Goal: Task Accomplishment & Management: Manage account settings

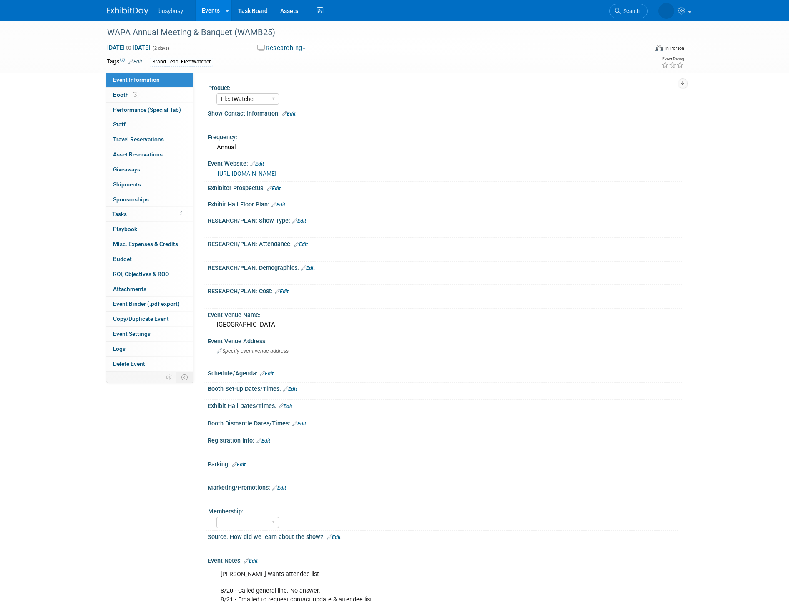
select select "FleetWatcher"
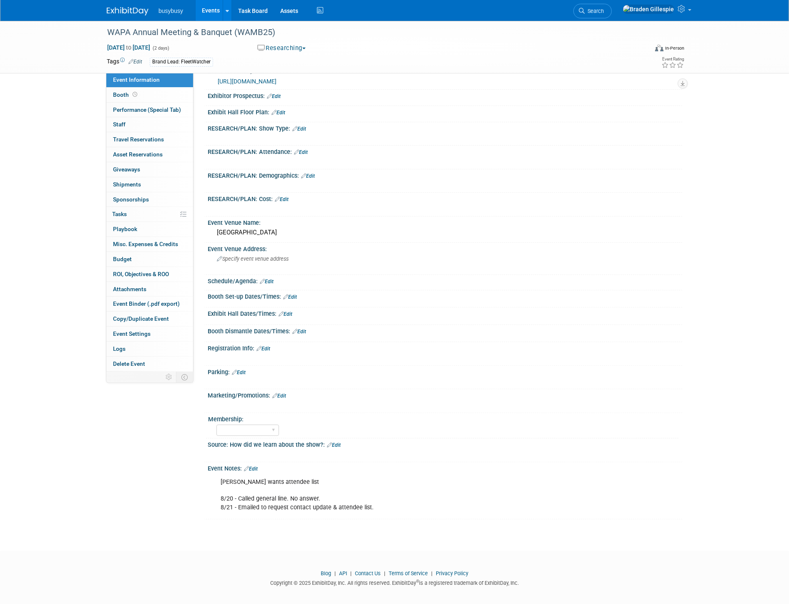
click at [123, 7] on img at bounding box center [128, 11] width 42 height 8
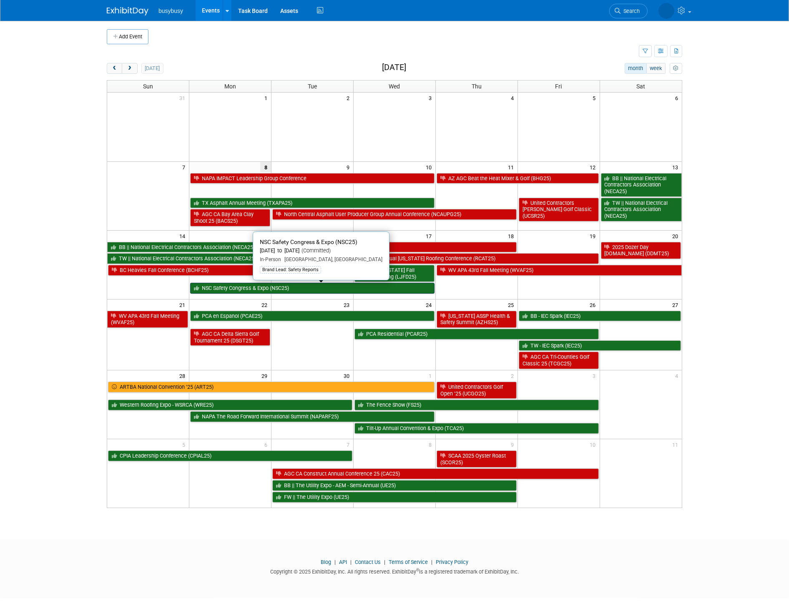
click at [408, 292] on link "NSC Safety Congress & Expo (NSC25)" at bounding box center [312, 288] width 245 height 11
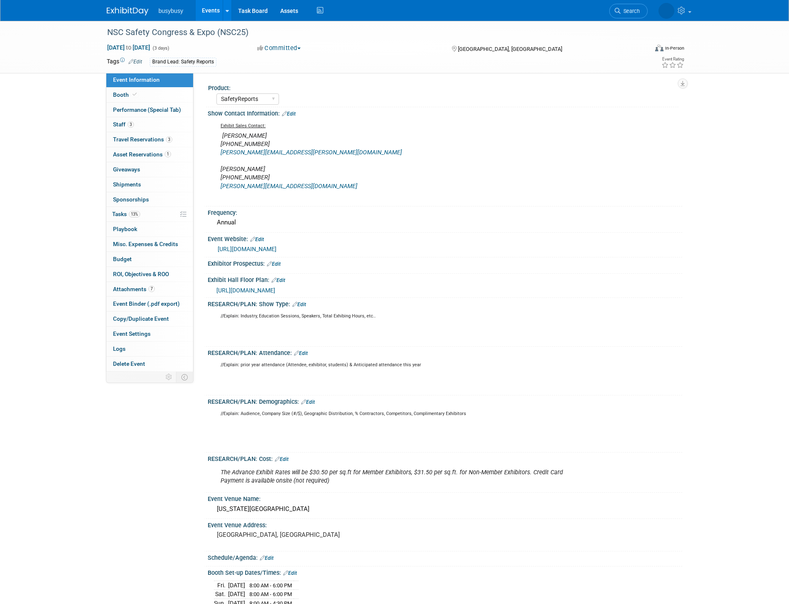
select select "SafetyReports"
click at [142, 96] on link "Booth" at bounding box center [149, 95] width 87 height 15
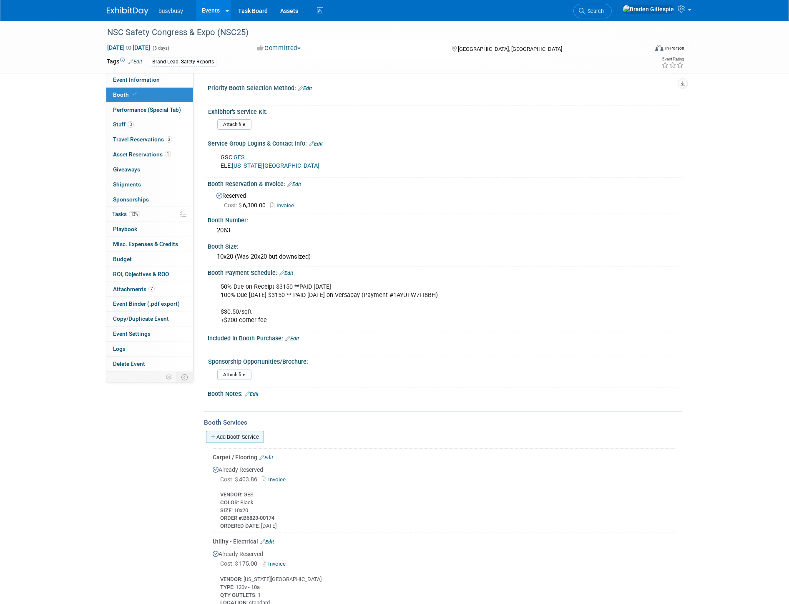
click at [233, 431] on link "Add Booth Service" at bounding box center [235, 437] width 58 height 12
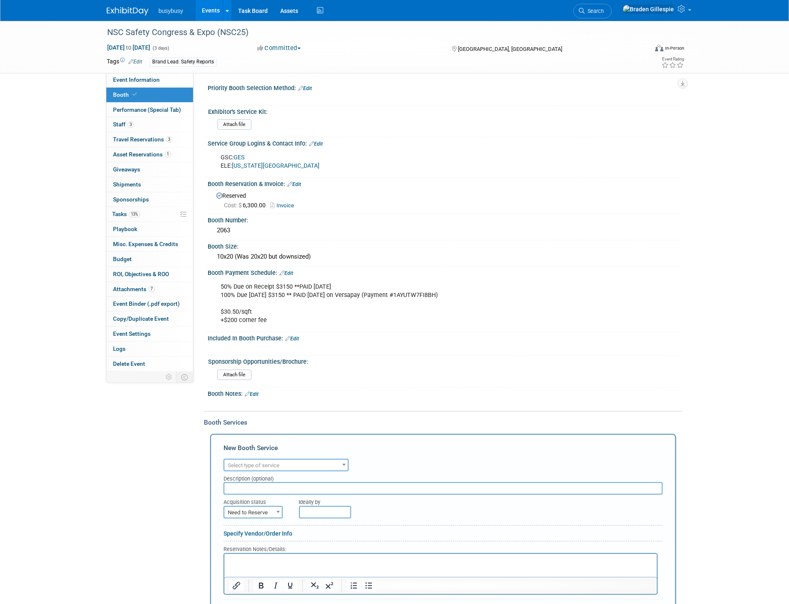
click at [255, 462] on span "Select type of service" at bounding box center [254, 465] width 52 height 6
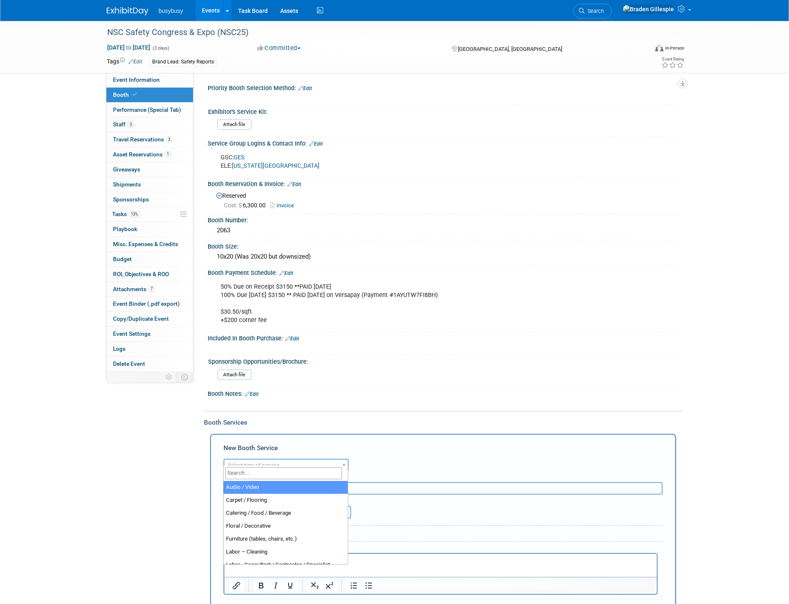
click at [256, 473] on input "search" at bounding box center [283, 473] width 117 height 12
type input "lead"
select select "7"
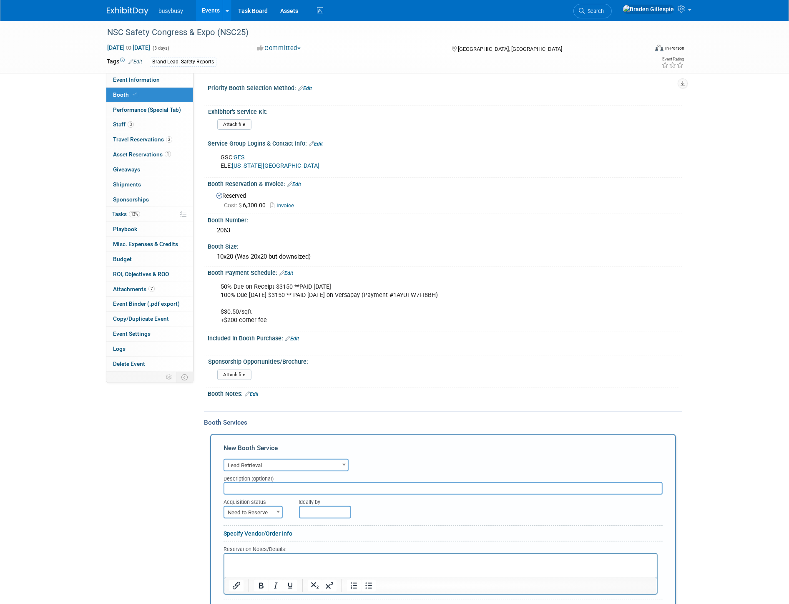
click at [265, 507] on span "Need to Reserve" at bounding box center [253, 513] width 58 height 12
select select "2"
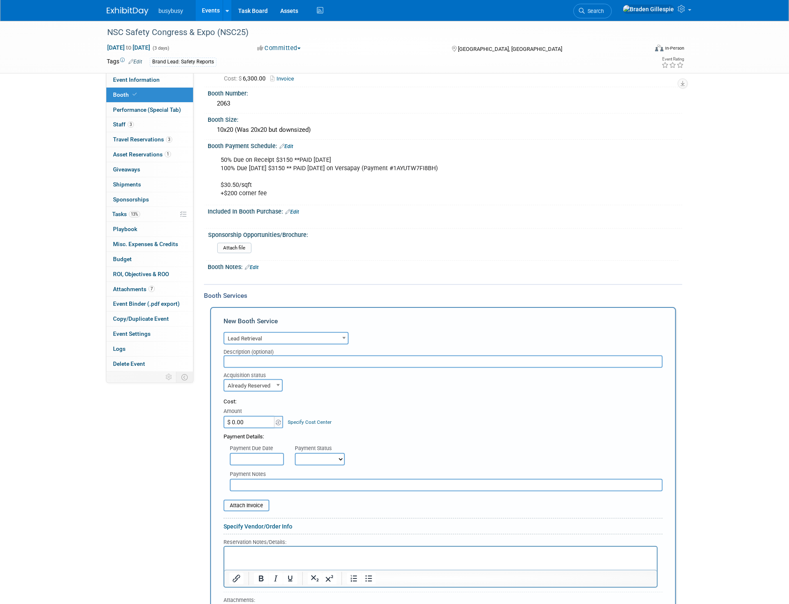
scroll to position [139, 0]
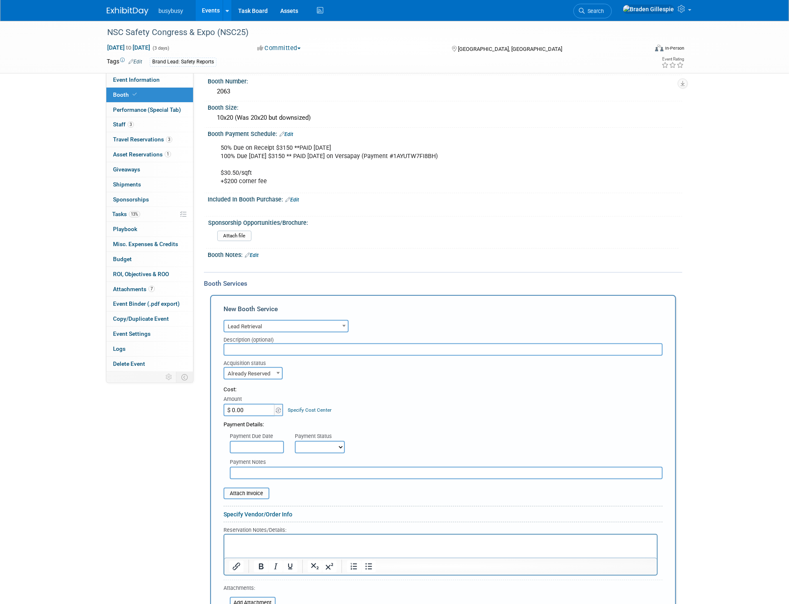
click at [267, 546] on html at bounding box center [440, 540] width 433 height 11
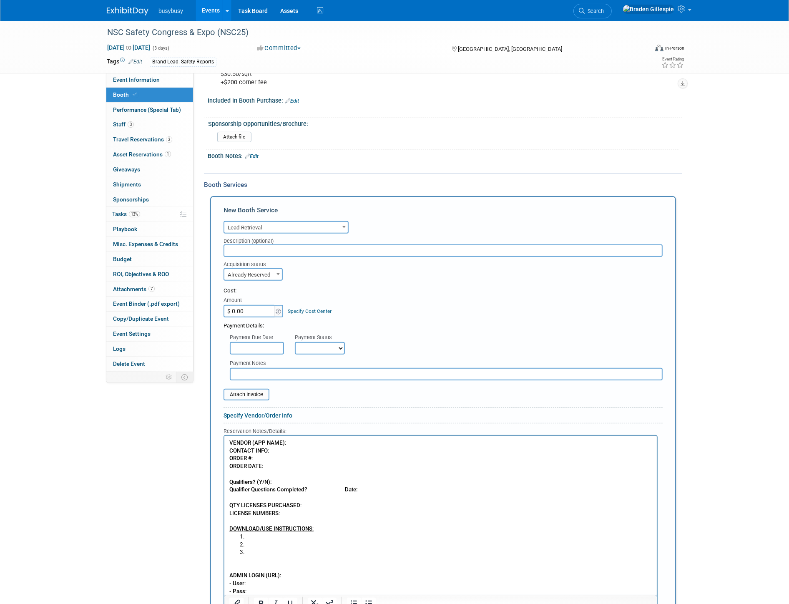
click at [322, 444] on p "VENDOR (APP NAME) : CONTACT INFO : ORDER # : ORDER DATE : Qualifiers? (Y/N): Qu…" at bounding box center [440, 486] width 423 height 94
click at [256, 459] on p "VENDOR (APP NAME) : Xpress Leads CONTACT INFO : ORDER # : ORDER DATE : Qualifie…" at bounding box center [440, 486] width 423 height 94
click at [275, 466] on p "VENDOR (APP NAME) : Xpress Leads CONTACT INFO : ORDER # : 2609766 ORDER DATE : …" at bounding box center [440, 486] width 423 height 94
click at [298, 483] on p "VENDOR (APP NAME) : Xpress Leads CONTACT INFO : ORDER # : 2609766 ORDER DATE : …" at bounding box center [440, 486] width 423 height 94
click at [311, 487] on p "VENDOR (APP NAME) : Xpress Leads CONTACT INFO : ORDER # : 2609766 ORDER DATE : …" at bounding box center [440, 486] width 423 height 94
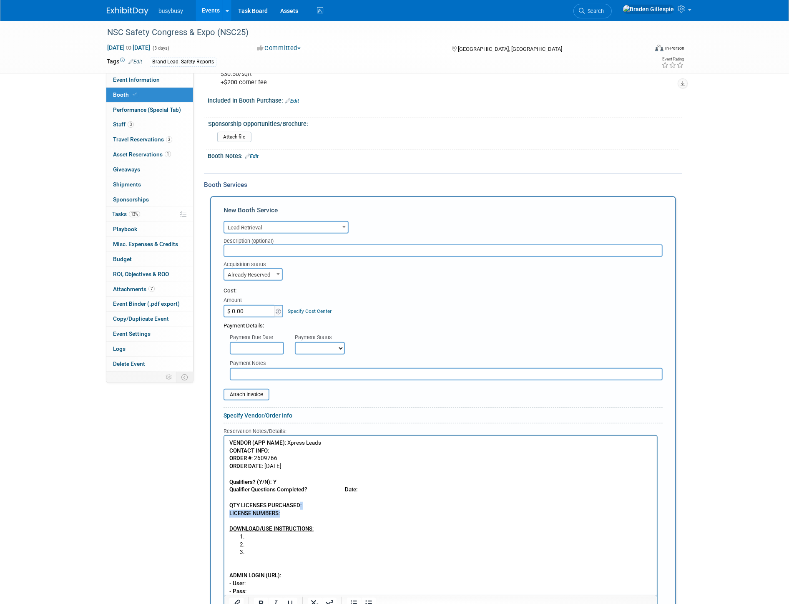
click at [316, 509] on p "VENDOR (APP NAME) : Xpress Leads CONTACT INFO : ORDER # : 2609766 ORDER DATE : …" at bounding box center [440, 486] width 423 height 94
click at [323, 503] on p "VENDOR (APP NAME) : Xpress Leads CONTACT INFO : ORDER # : 2609766 ORDER DATE : …" at bounding box center [440, 486] width 423 height 94
click at [245, 305] on input "$ 0.00" at bounding box center [250, 311] width 52 height 13
type input "$ 700.00"
click at [264, 390] on input "file" at bounding box center [218, 395] width 99 height 10
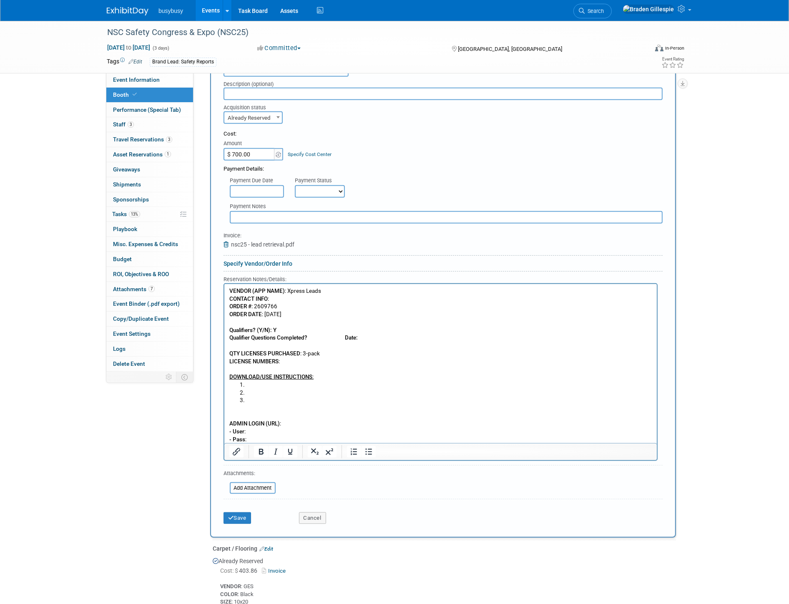
scroll to position [423, 0]
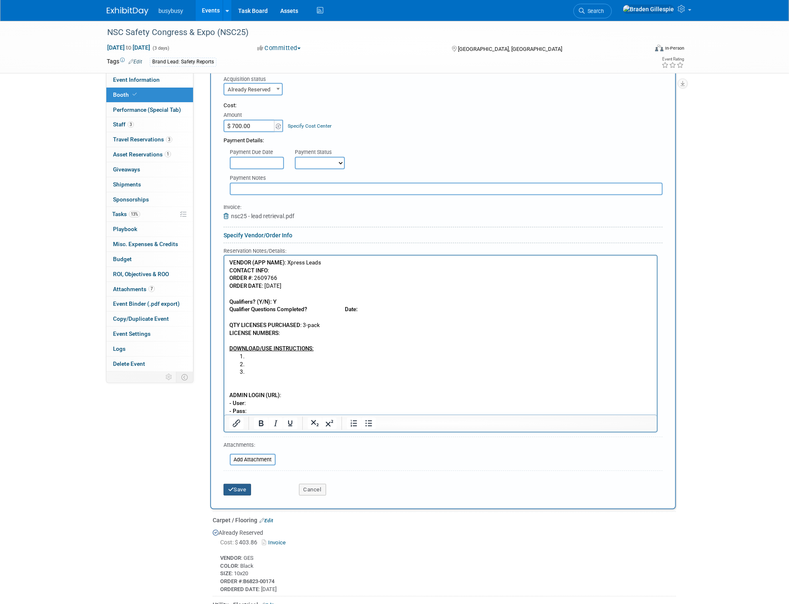
drag, startPoint x: 243, startPoint y: 485, endPoint x: 245, endPoint y: 480, distance: 5.7
click at [245, 484] on button "Save" at bounding box center [238, 490] width 28 height 12
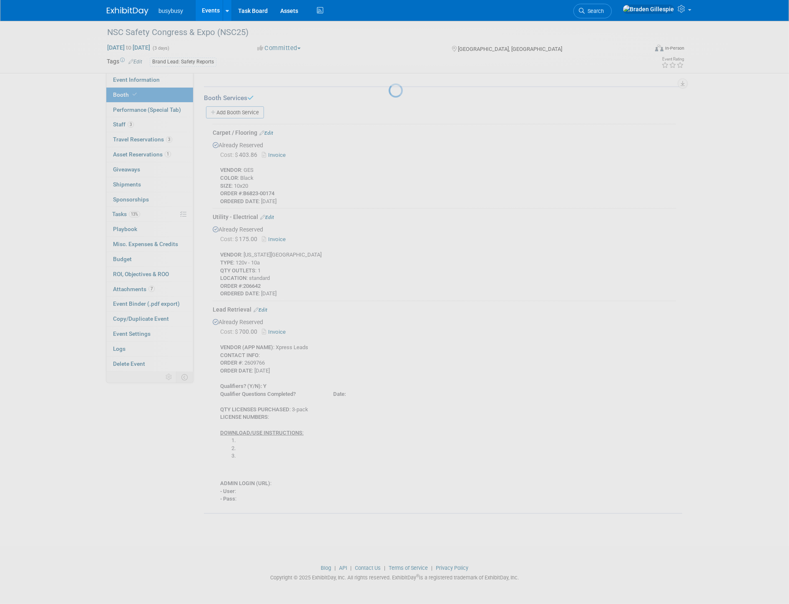
scroll to position [318, 0]
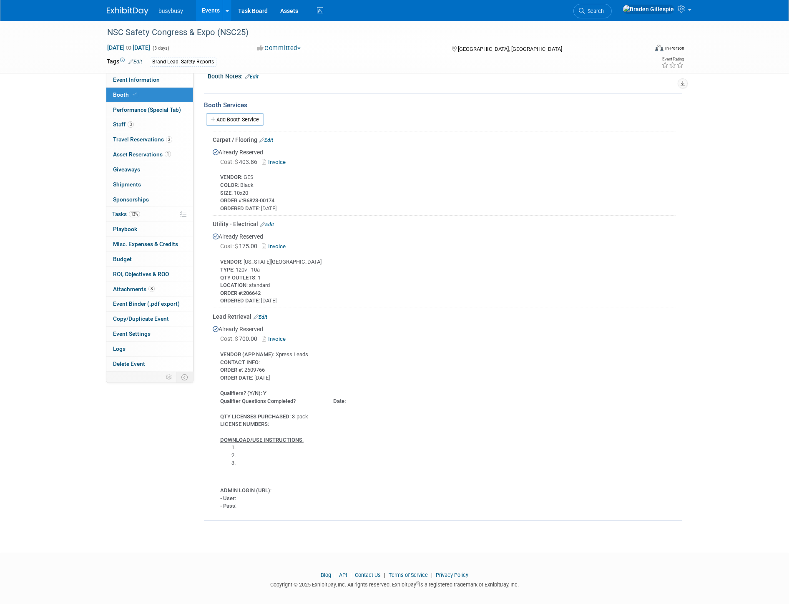
click at [131, 13] on img at bounding box center [128, 11] width 42 height 8
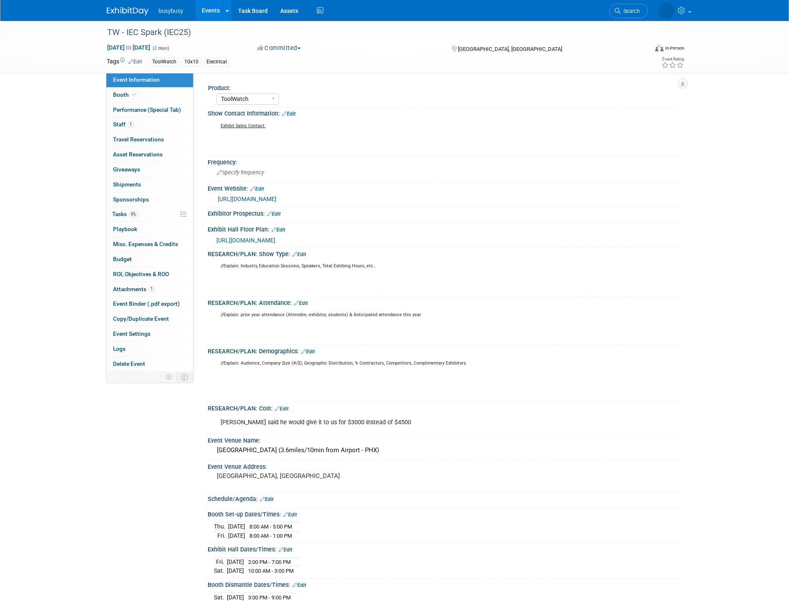
select select "ToolWatch"
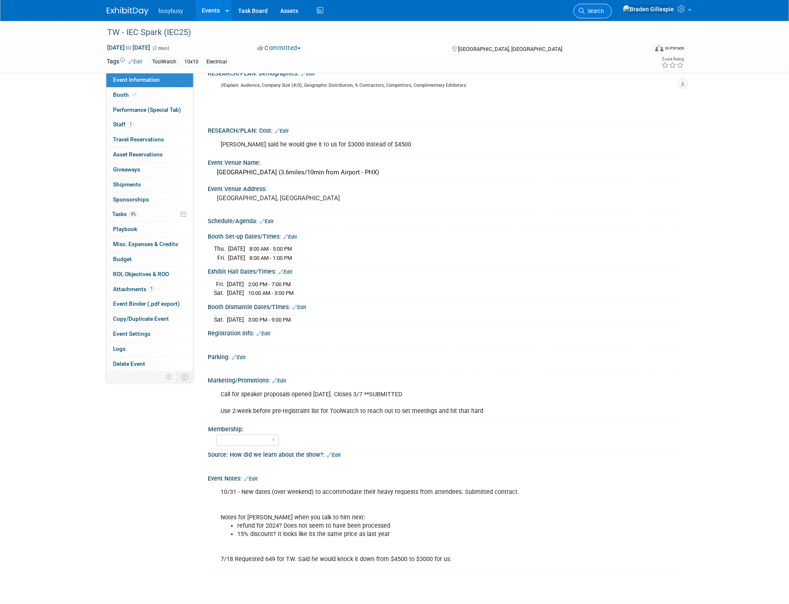
click at [604, 11] on span "Search" at bounding box center [594, 11] width 19 height 6
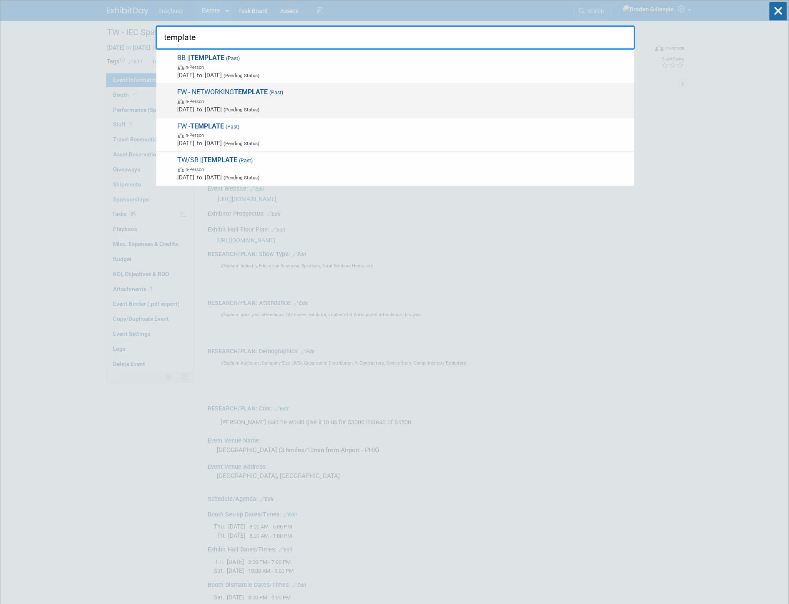
type input "template"
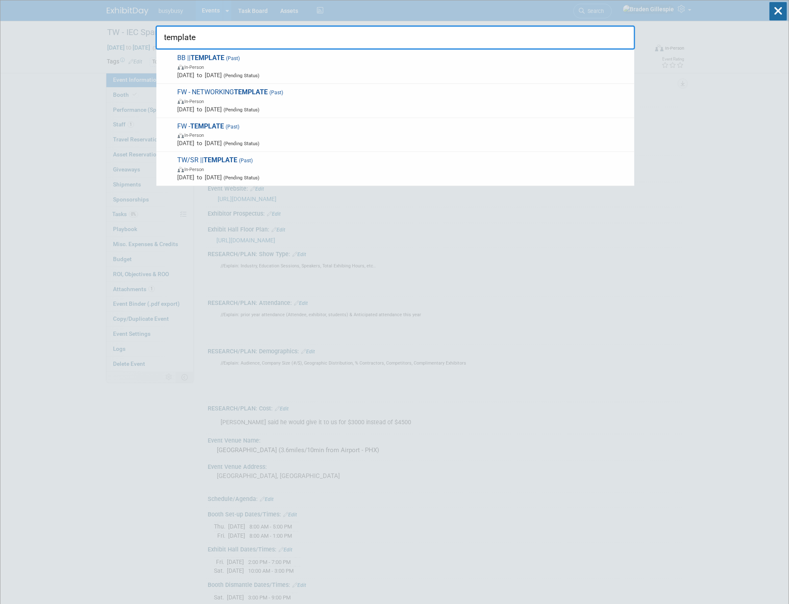
drag, startPoint x: 399, startPoint y: 90, endPoint x: 398, endPoint y: 86, distance: 4.2
click at [398, 86] on div "FW - NETWORKING TEMPLATE (Past) In-Person Jan 1, 2024 to Jan 1, 2024 (Pending S…" at bounding box center [395, 101] width 478 height 34
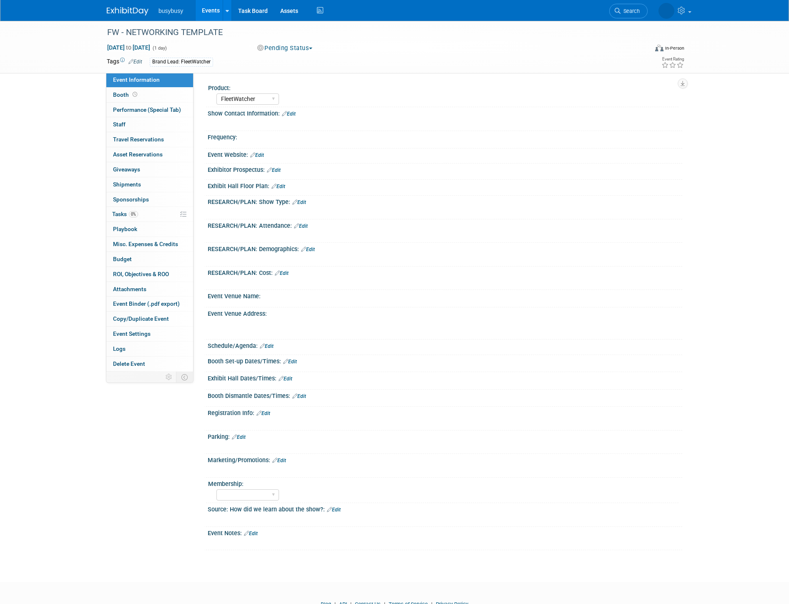
select select "FleetWatcher"
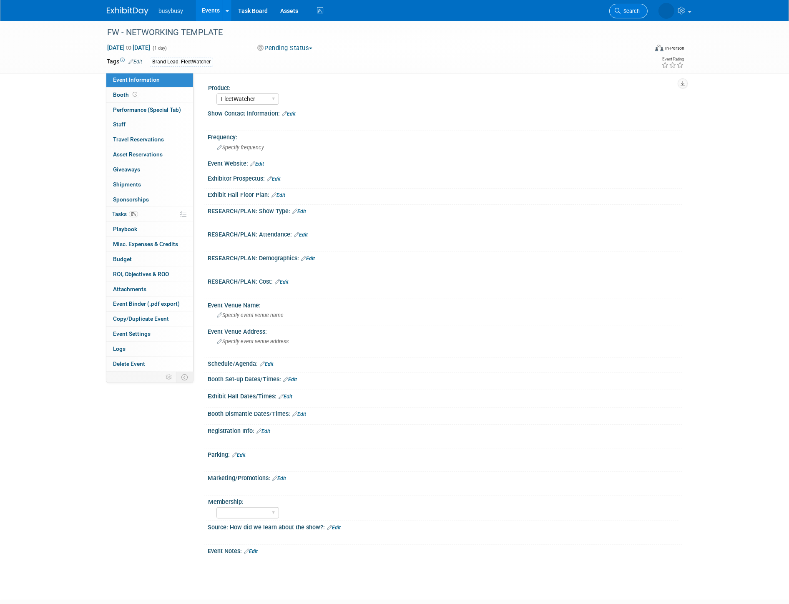
click at [621, 14] on link "Search" at bounding box center [629, 11] width 38 height 15
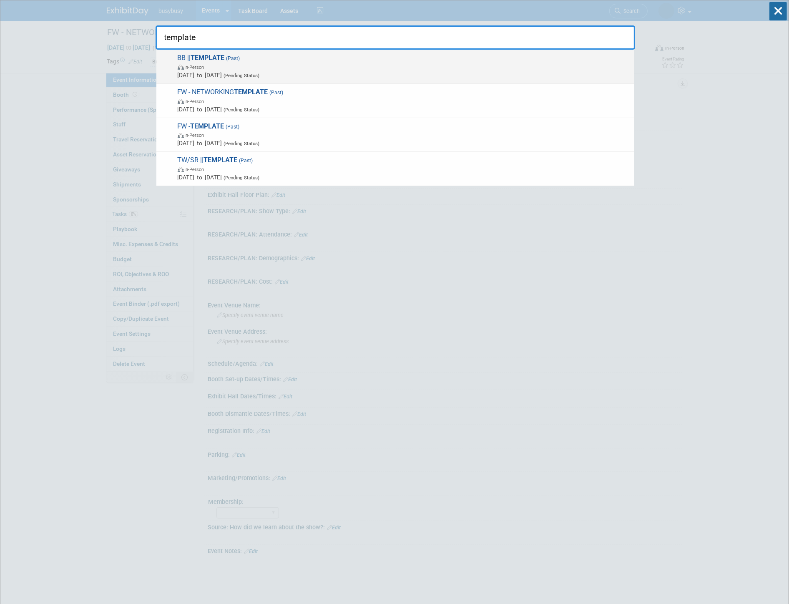
type input "template"
click at [532, 60] on span "BB || TEMPLATE (Past) In-Person [DATE] to [DATE] (Pending Status)" at bounding box center [402, 66] width 455 height 25
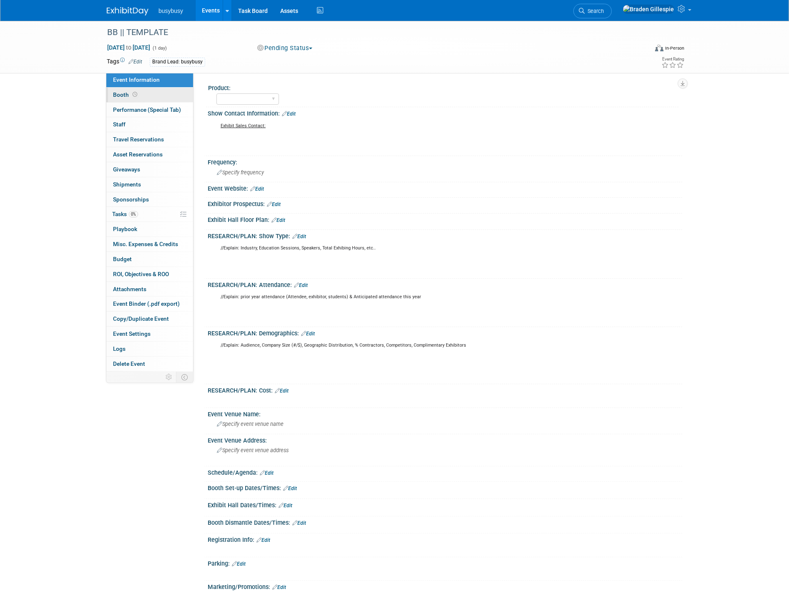
click at [149, 93] on link "Booth" at bounding box center [149, 95] width 87 height 15
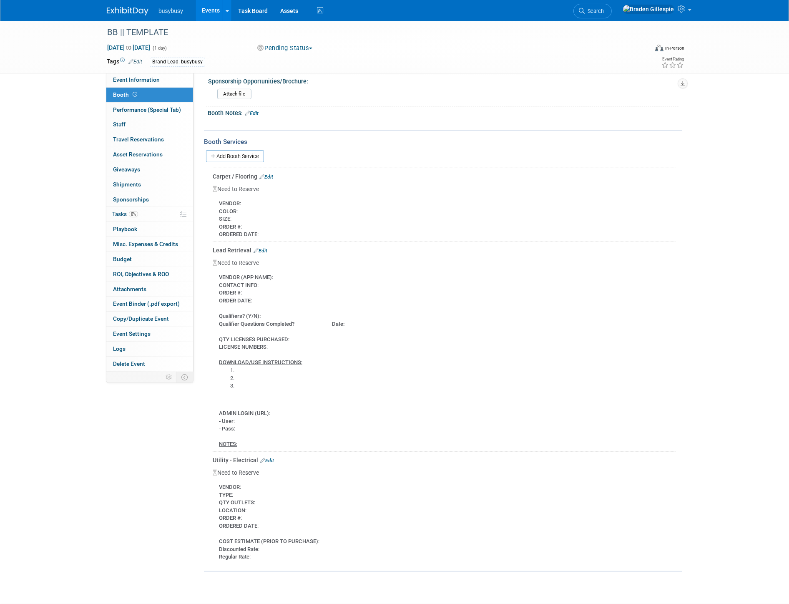
scroll to position [372, 0]
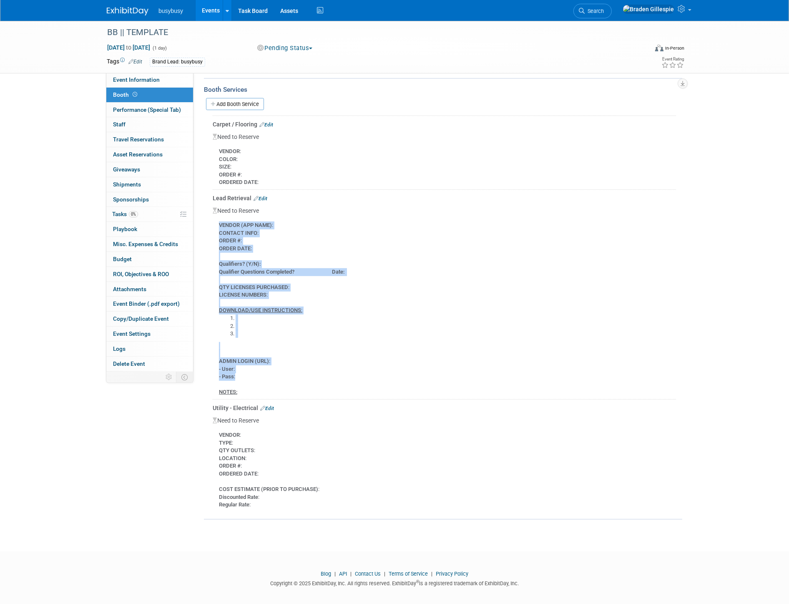
drag, startPoint x: 216, startPoint y: 218, endPoint x: 328, endPoint y: 374, distance: 192.2
click at [328, 374] on div "VENDOR (APP NAME) : CONTACT INFO : ORDER # : ORDER DATE : Qualifiers? (Y/N): Qu…" at bounding box center [445, 306] width 464 height 182
copy div "VENDOR (APP NAME) : CONTACT INFO : ORDER # : ORDER DATE : Qualifiers? (Y/N): Qu…"
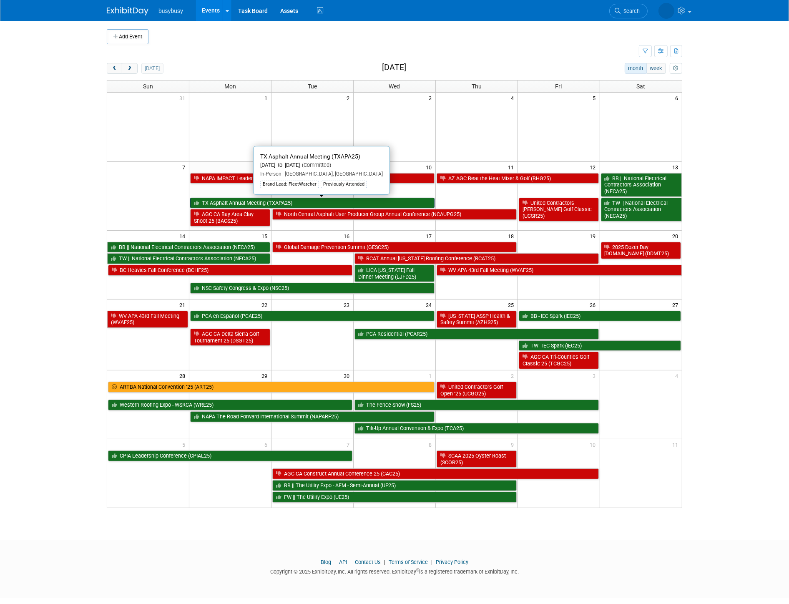
click at [313, 203] on link "TX Asphalt Annual Meeting (TXAPA25)" at bounding box center [312, 203] width 245 height 11
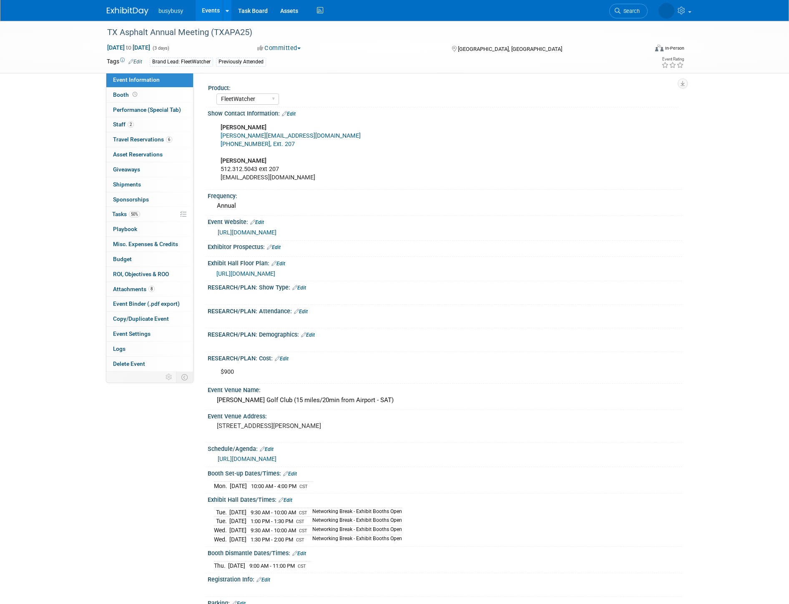
select select "FleetWatcher"
select select "Member"
click at [143, 124] on link "2 Staff 2" at bounding box center [149, 124] width 87 height 15
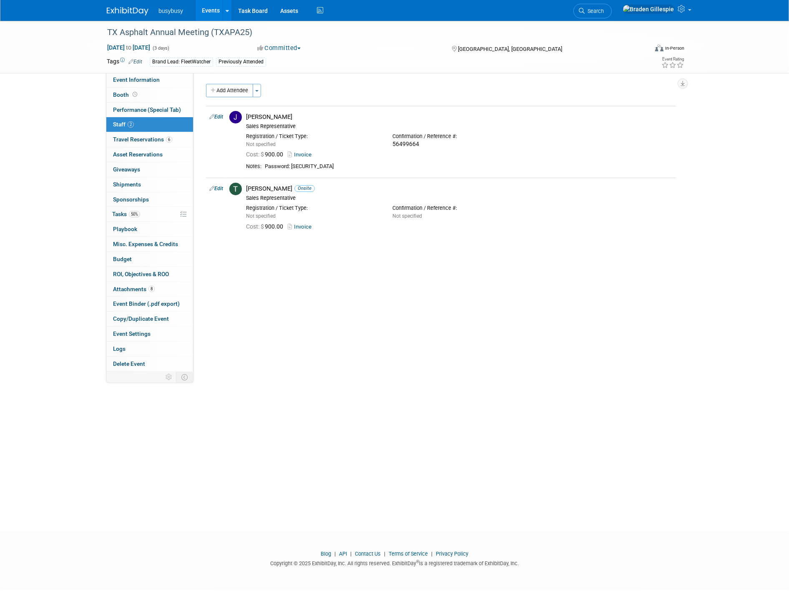
click at [124, 12] on img at bounding box center [128, 11] width 42 height 8
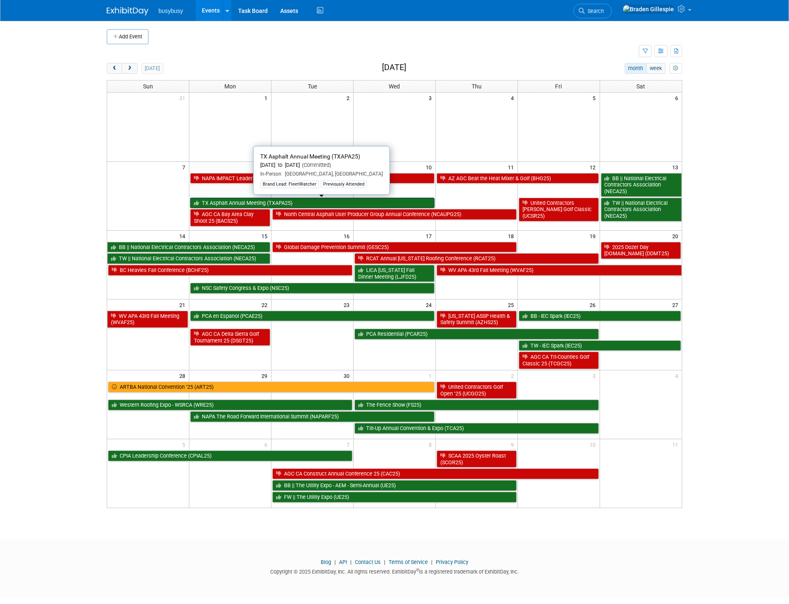
click at [274, 201] on link "TX Asphalt Annual Meeting (TXAPA25)" at bounding box center [312, 203] width 245 height 11
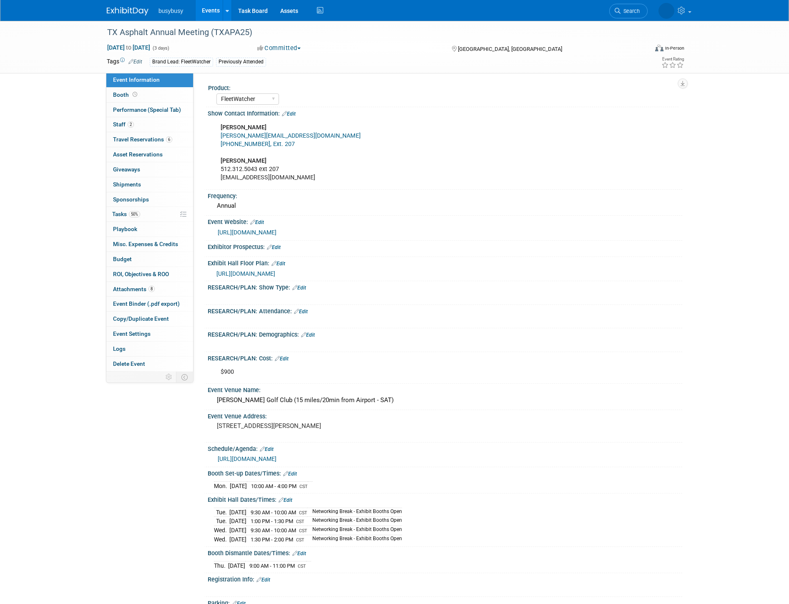
select select "FleetWatcher"
select select "Member"
click at [146, 124] on link "2 Staff 2" at bounding box center [149, 124] width 87 height 15
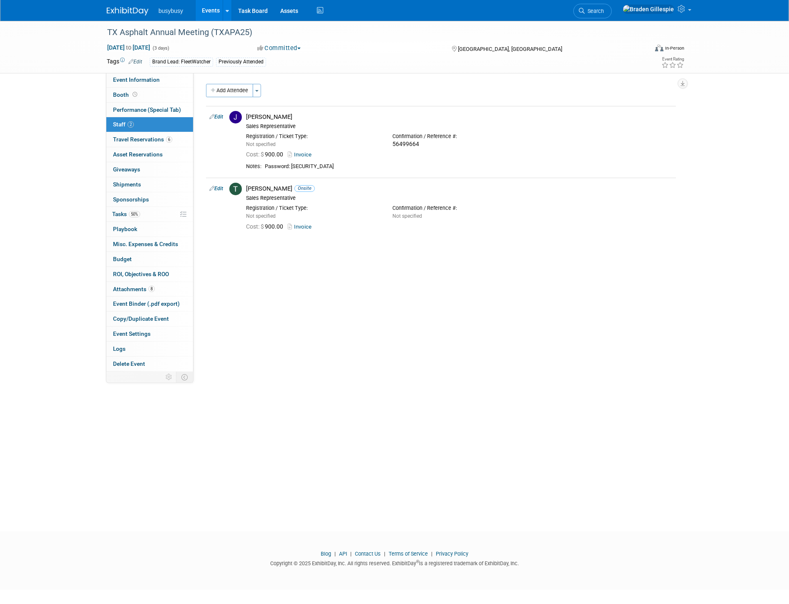
click at [125, 10] on img at bounding box center [128, 11] width 42 height 8
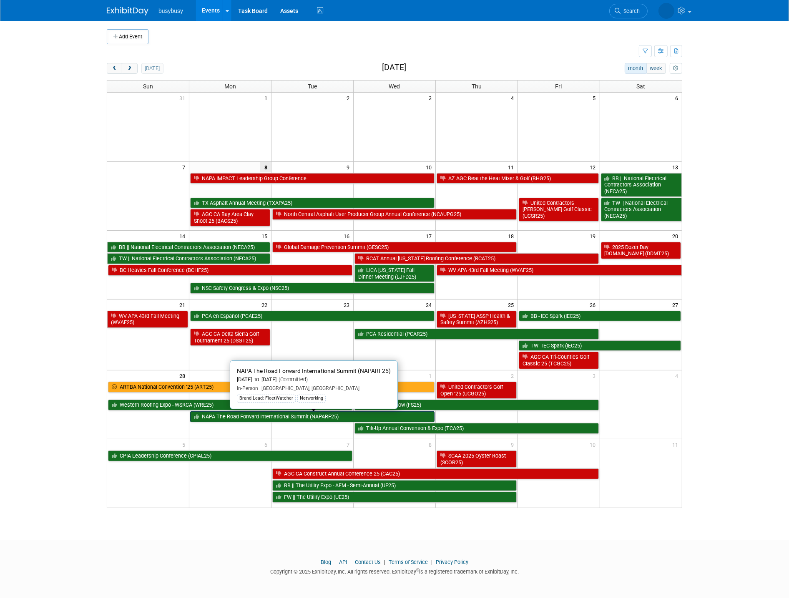
click at [361, 418] on link "NAPA The Road Forward International Summit (NAPARF25)" at bounding box center [312, 416] width 245 height 11
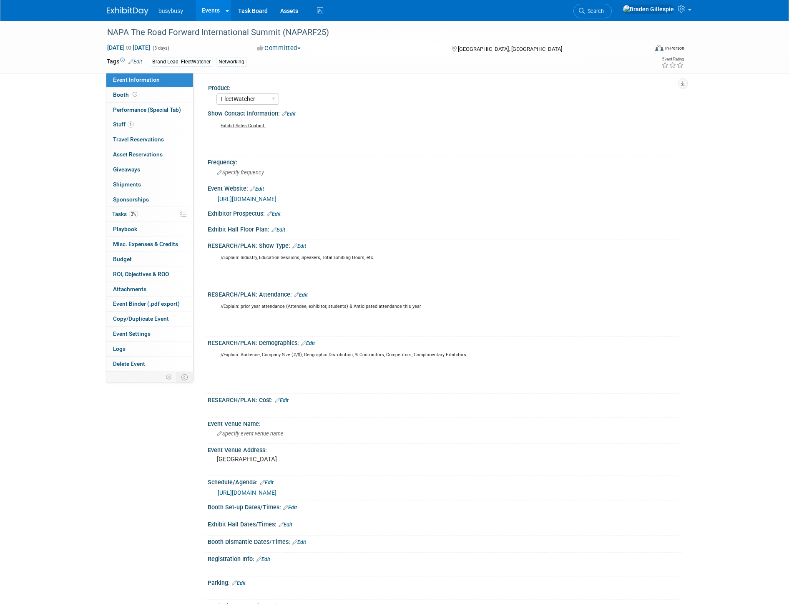
select select "FleetWatcher"
click at [132, 124] on span "1" at bounding box center [131, 124] width 6 height 6
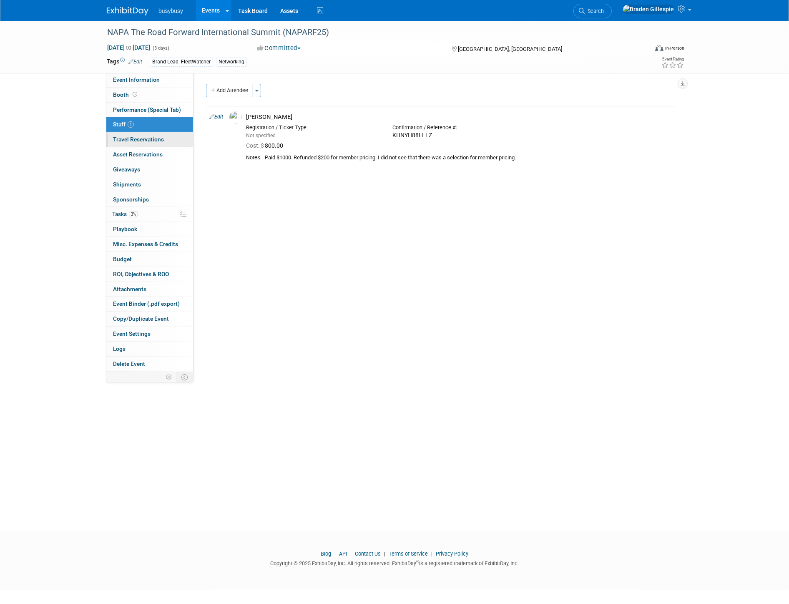
click at [145, 139] on span "Travel Reservations 0" at bounding box center [138, 139] width 51 height 7
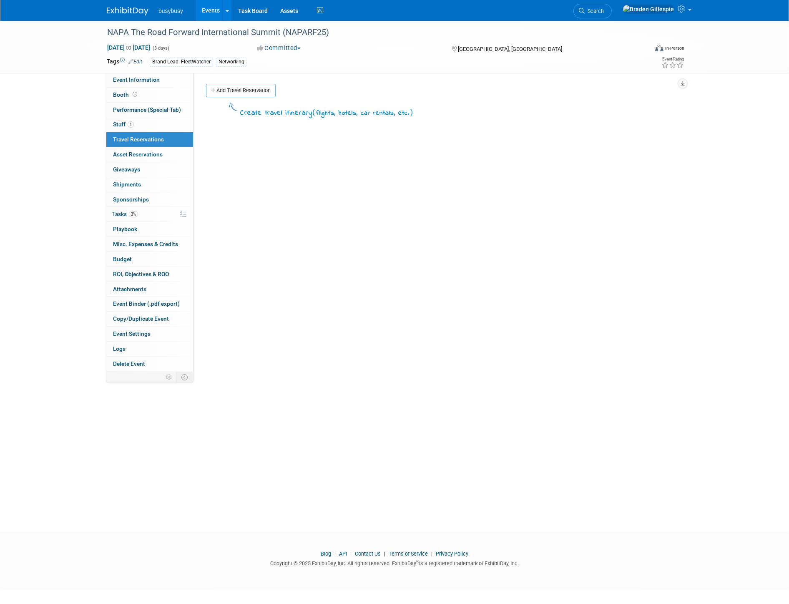
click at [141, 11] on img at bounding box center [128, 11] width 42 height 8
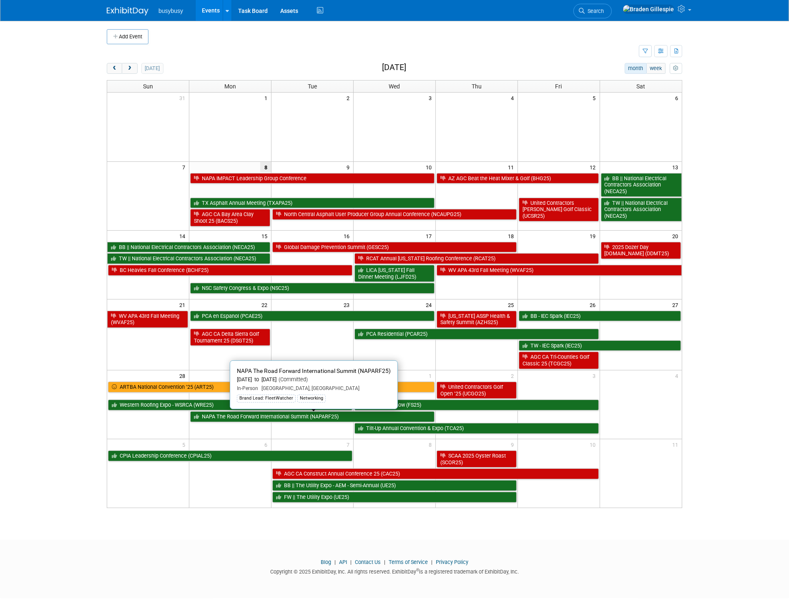
click at [346, 414] on link "NAPA The Road Forward International Summit (NAPARF25)" at bounding box center [312, 416] width 245 height 11
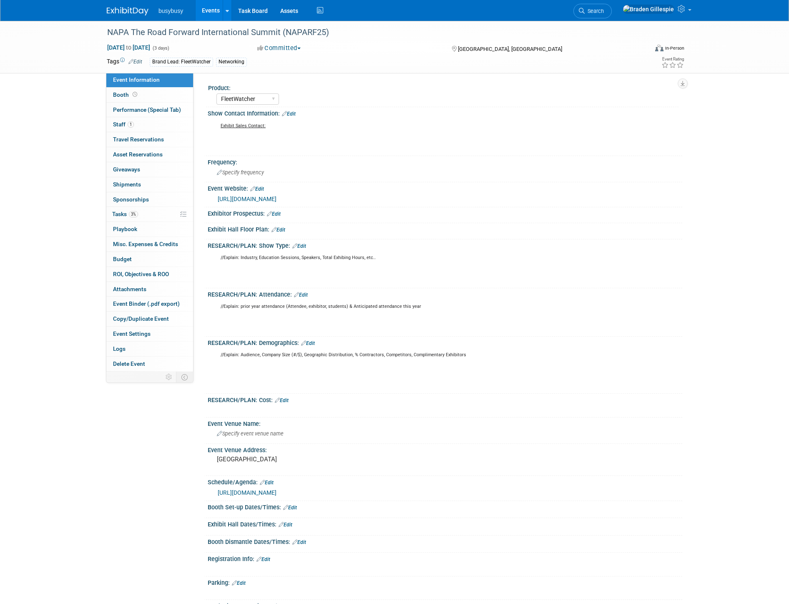
select select "FleetWatcher"
click at [127, 9] on img at bounding box center [128, 11] width 42 height 8
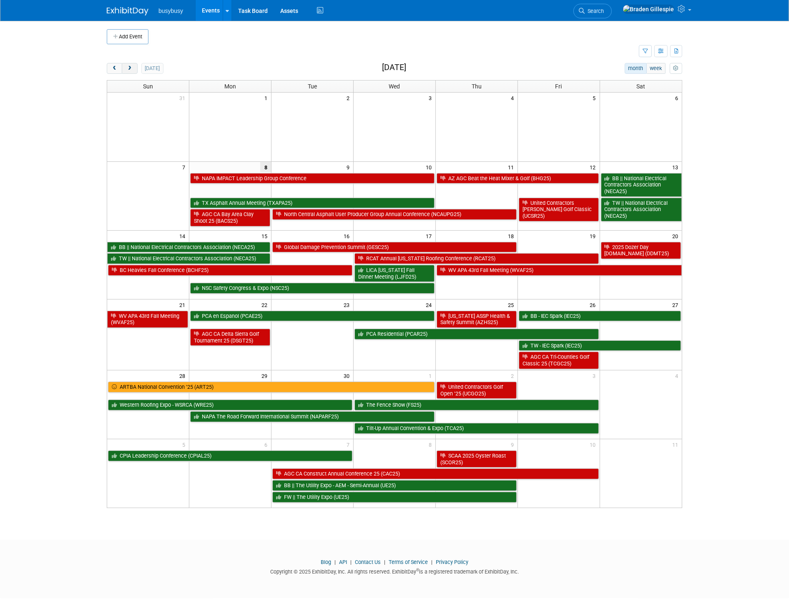
click at [133, 71] on span "next" at bounding box center [129, 68] width 6 height 5
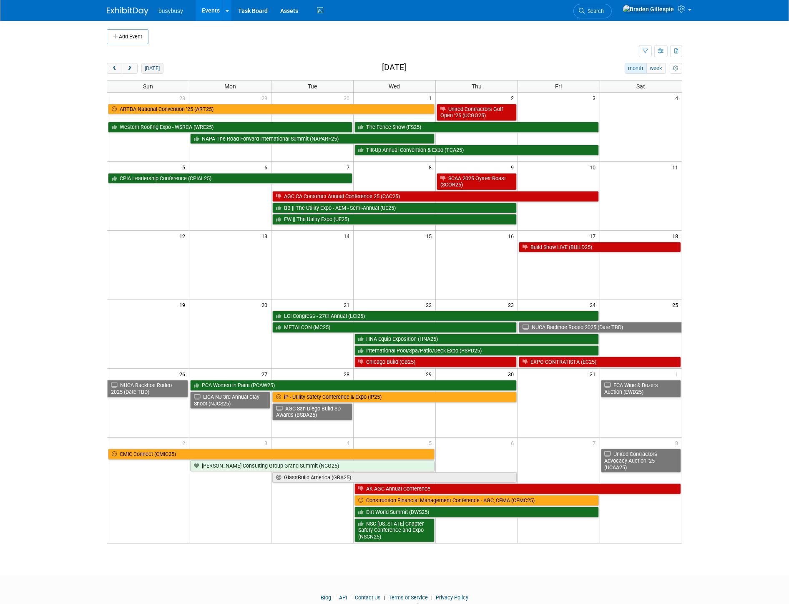
drag, startPoint x: 136, startPoint y: 70, endPoint x: 141, endPoint y: 68, distance: 5.3
click at [137, 70] on button "next" at bounding box center [129, 68] width 15 height 11
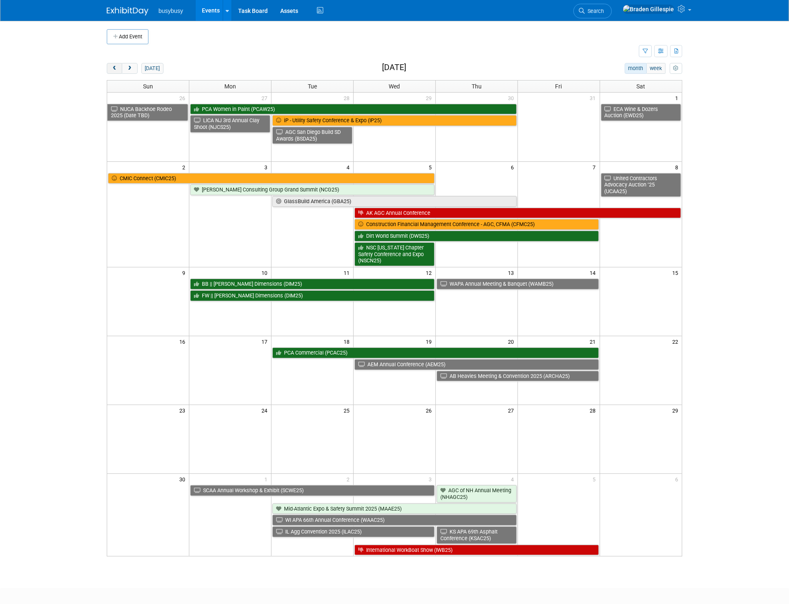
click at [113, 68] on span "prev" at bounding box center [114, 68] width 6 height 5
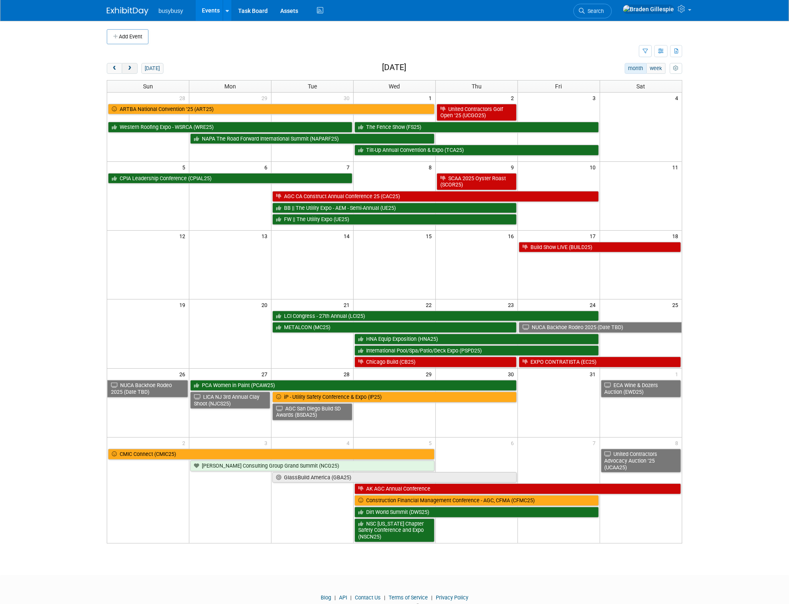
click at [131, 70] on span "next" at bounding box center [129, 68] width 6 height 5
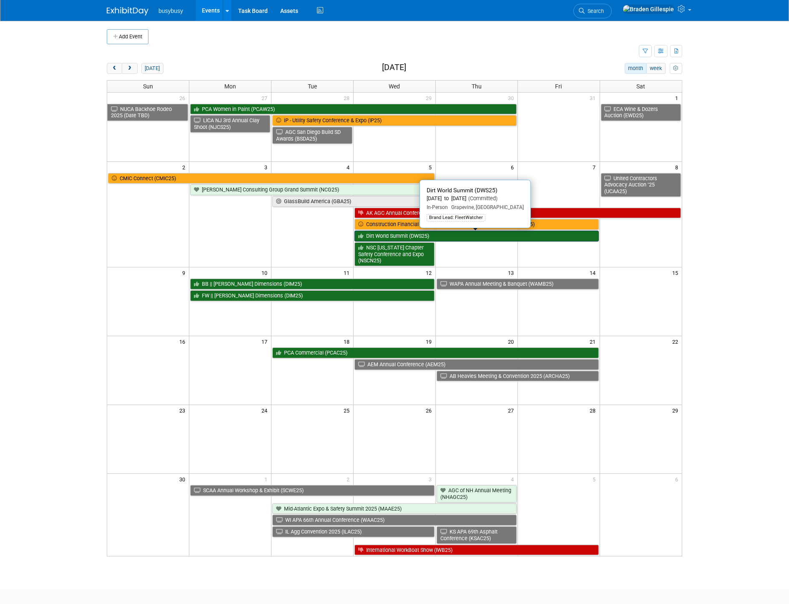
click at [525, 237] on link "Dirt World Summit (DWS25)" at bounding box center [477, 236] width 245 height 11
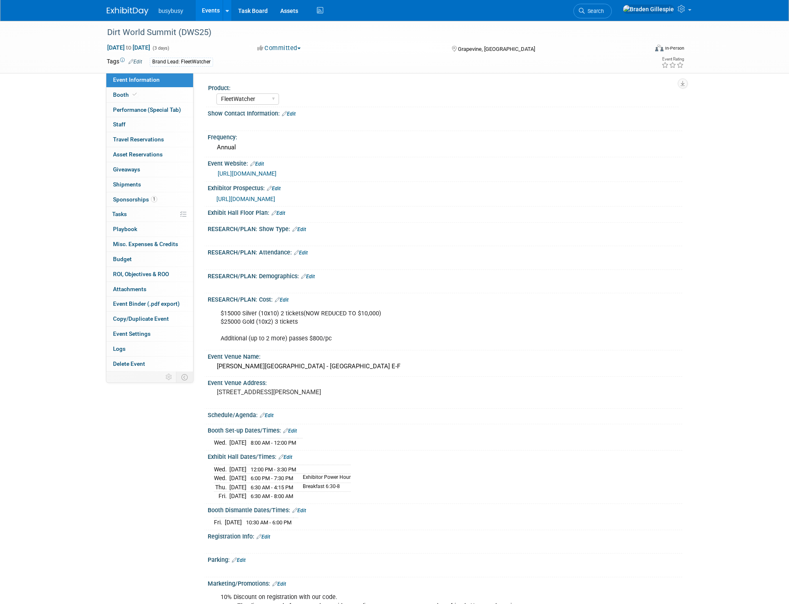
select select "FleetWatcher"
click at [133, 13] on img at bounding box center [128, 11] width 42 height 8
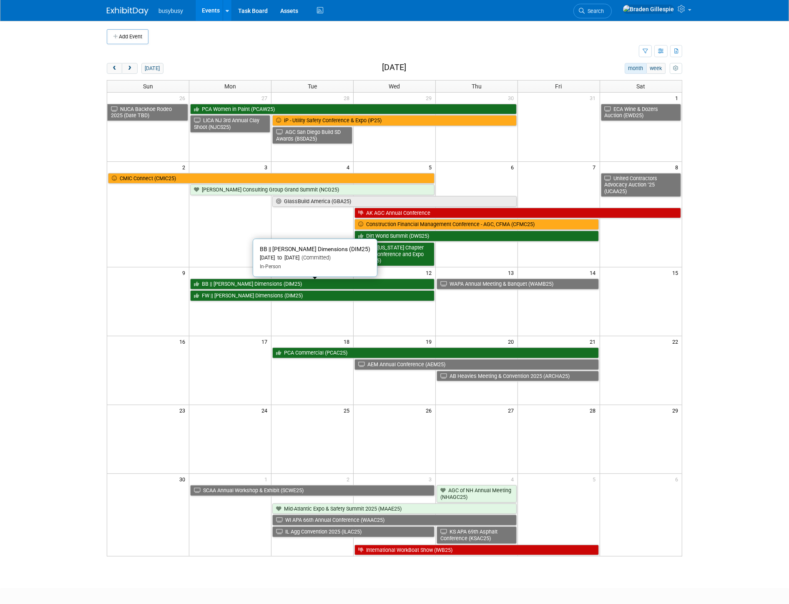
click at [293, 285] on link "BB || [PERSON_NAME] Dimensions (DIM25)" at bounding box center [312, 284] width 245 height 11
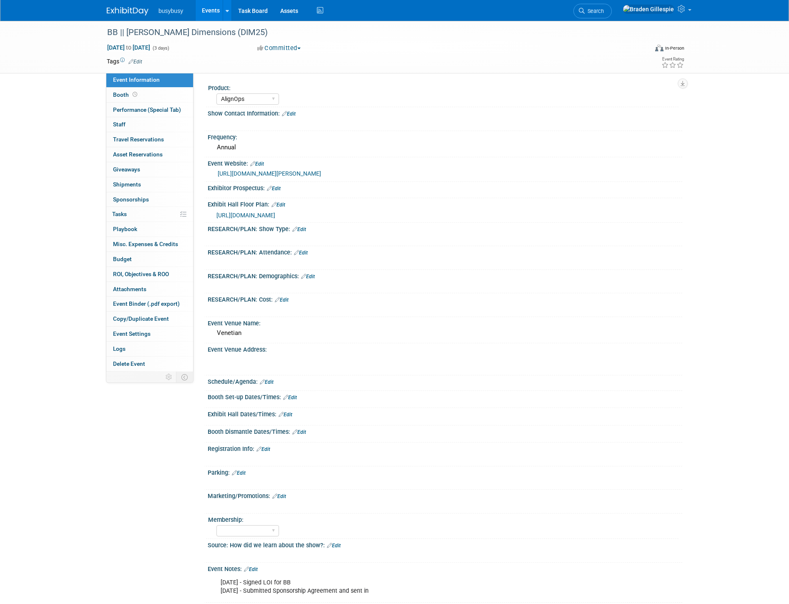
select select "AlignOps"
click at [604, 10] on span "Search" at bounding box center [594, 11] width 19 height 6
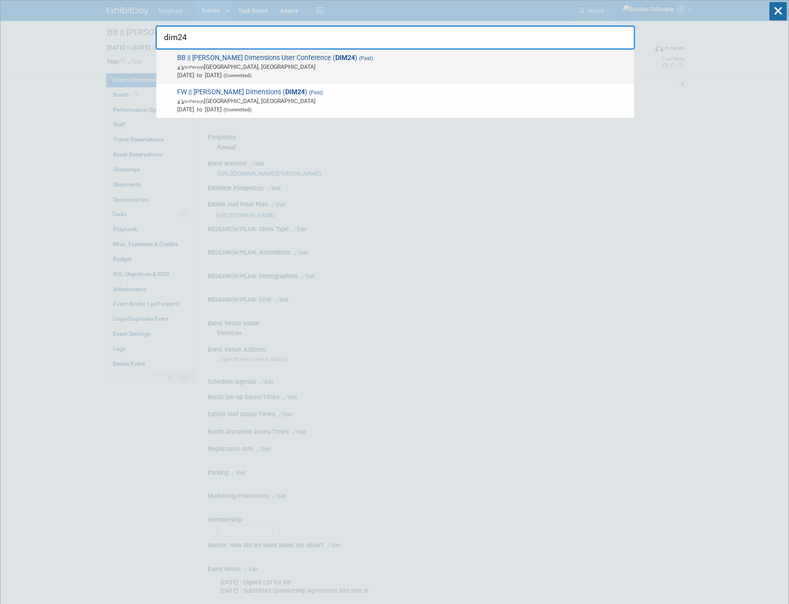
type input "dim24"
click at [494, 73] on span "Nov 11, 2024 to Nov 13, 2024 (Committed)" at bounding box center [404, 75] width 453 height 8
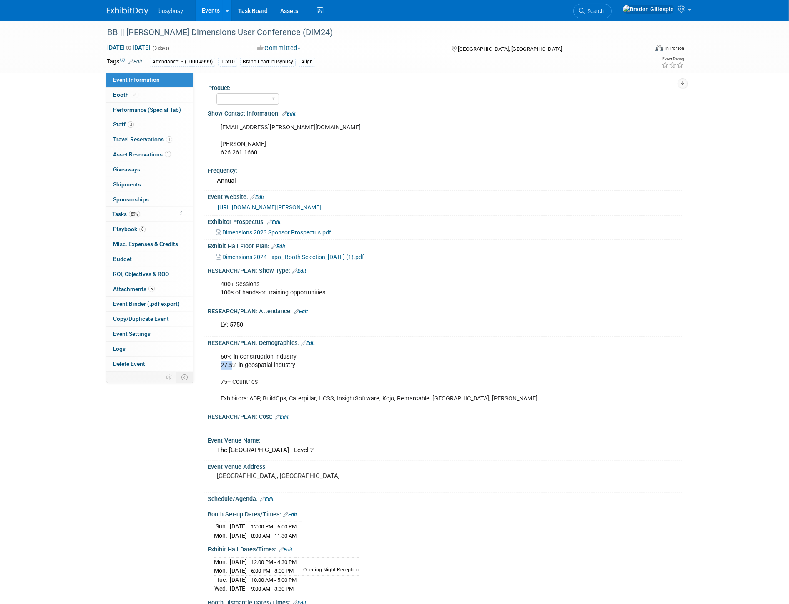
drag, startPoint x: 219, startPoint y: 362, endPoint x: 233, endPoint y: 364, distance: 14.3
click at [233, 364] on div "60% in construction industry 27.5% in geospatial industry 75+ Countries Exhibit…" at bounding box center [403, 378] width 376 height 58
click at [257, 364] on div "60% in construction industry 27.5% in geospatial industry 75+ Countries Exhibit…" at bounding box center [403, 378] width 376 height 58
click at [604, 13] on span "Search" at bounding box center [594, 11] width 19 height 6
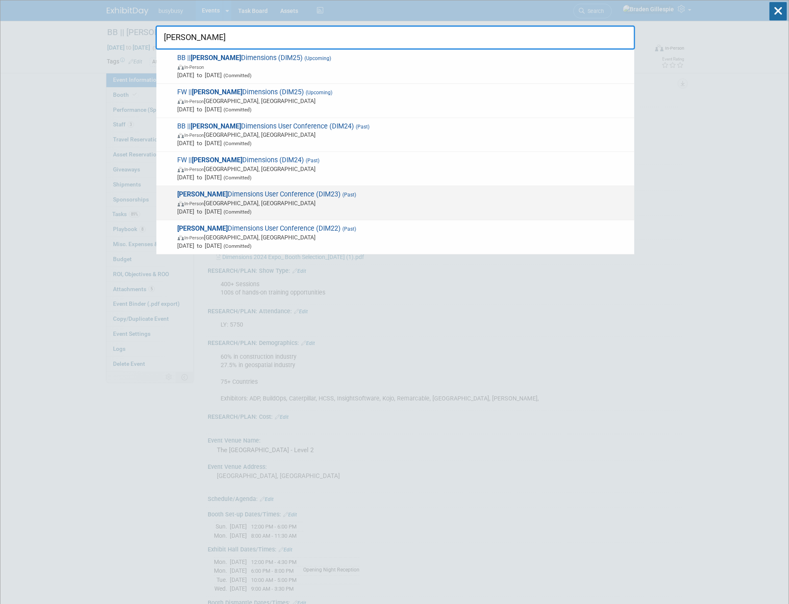
type input "trimble"
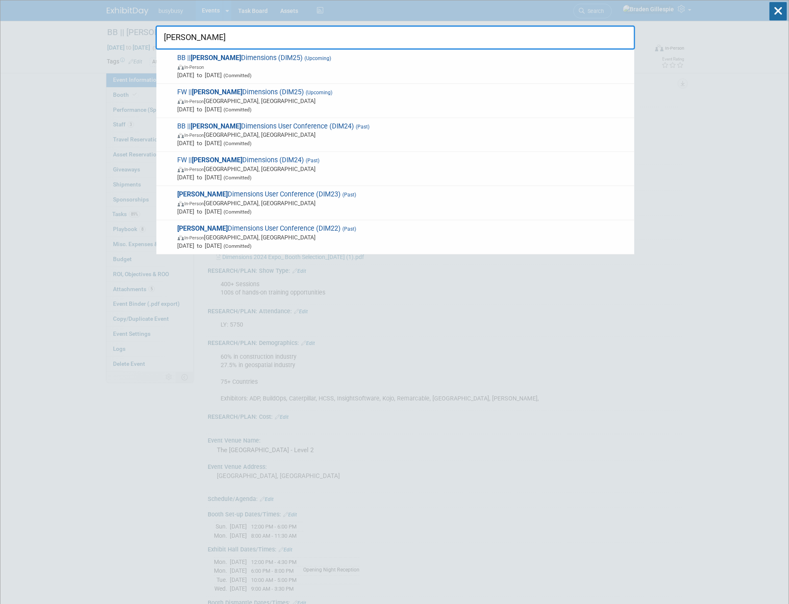
click at [369, 206] on span "Trimble Dimensions User Conference (DIM23) (Past) In-Person Las Vegas, NV Nov 6…" at bounding box center [402, 202] width 455 height 25
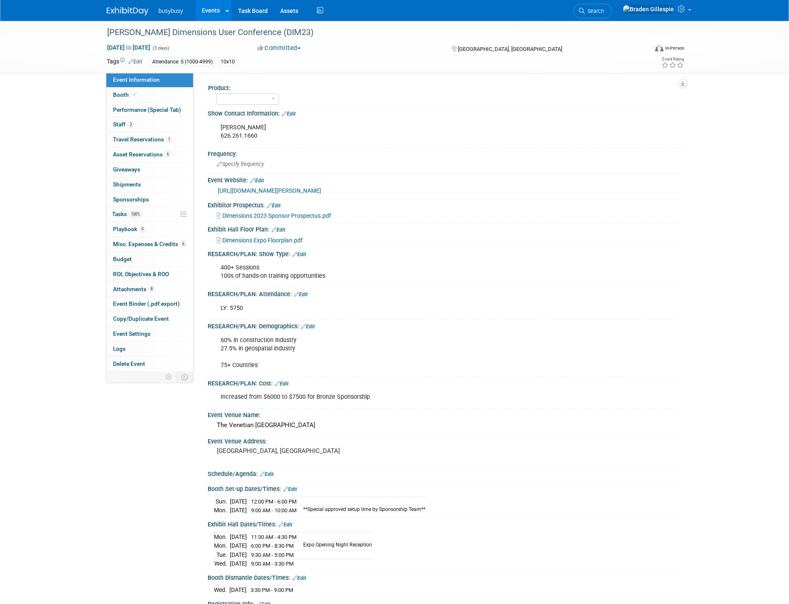
click at [280, 189] on link "https://www.trimble.com/en/our-company/events/dimensions/overview" at bounding box center [269, 190] width 103 height 7
click at [612, 9] on link "Search" at bounding box center [593, 11] width 38 height 15
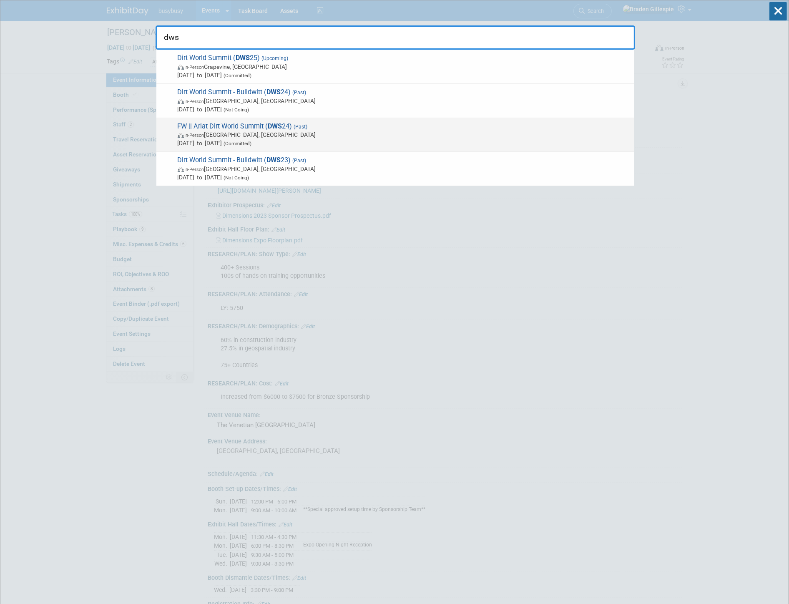
type input "dws"
click at [386, 134] on span "In-Person San Antonio, TX" at bounding box center [404, 135] width 453 height 8
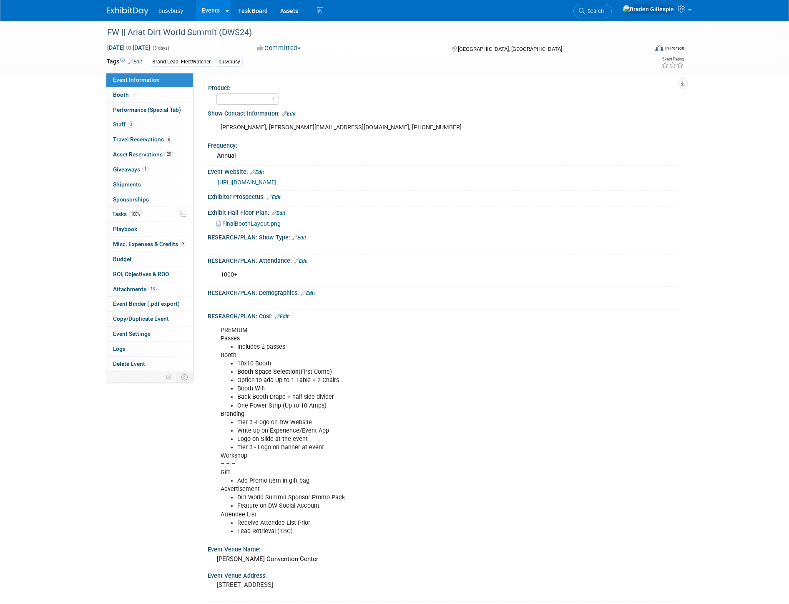
select select "No"
click at [116, 126] on span "Staff 3" at bounding box center [123, 124] width 21 height 7
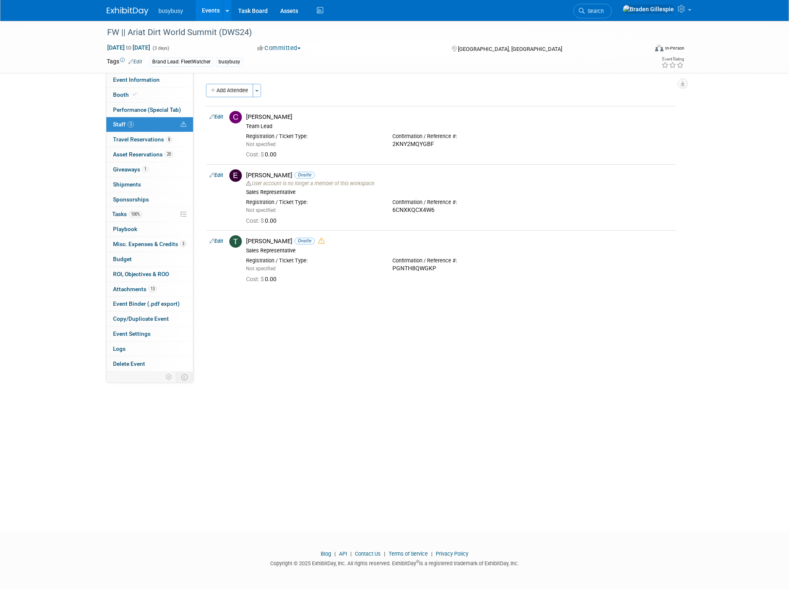
click at [131, 12] on img at bounding box center [128, 11] width 42 height 8
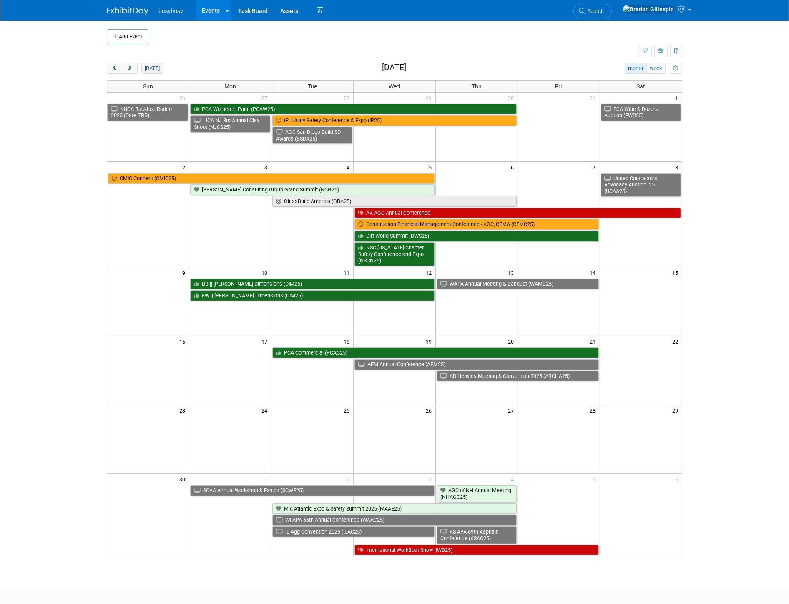
click at [152, 72] on button "[DATE]" at bounding box center [152, 68] width 22 height 11
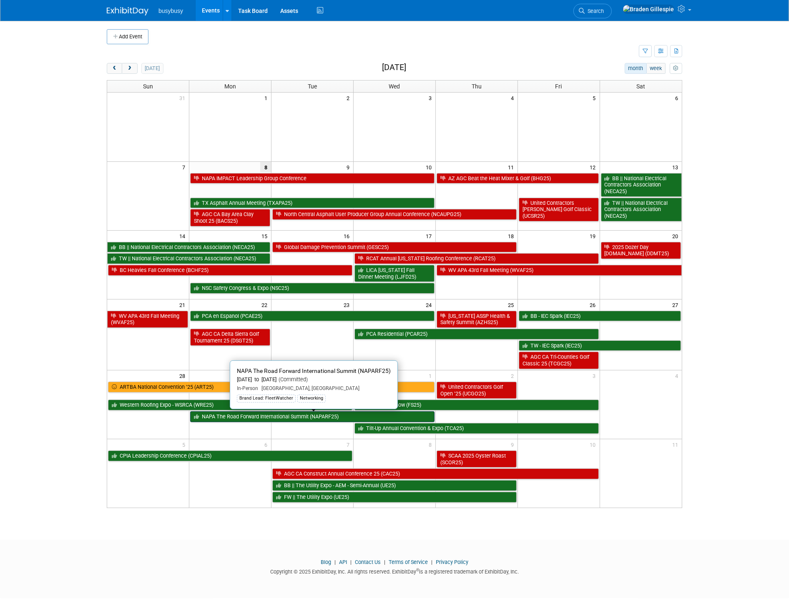
click at [326, 416] on link "NAPA The Road Forward International Summit (NAPARF25)" at bounding box center [312, 416] width 245 height 11
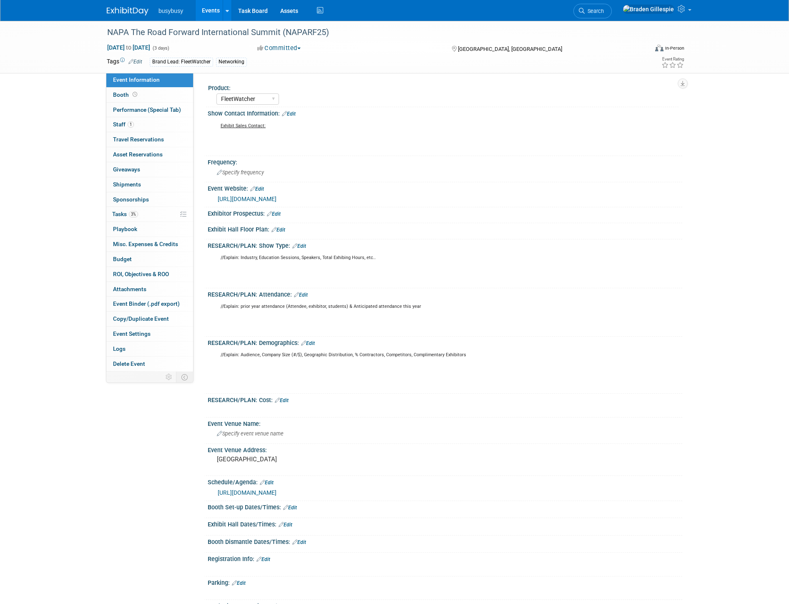
select select "FleetWatcher"
